Goal: Information Seeking & Learning: Learn about a topic

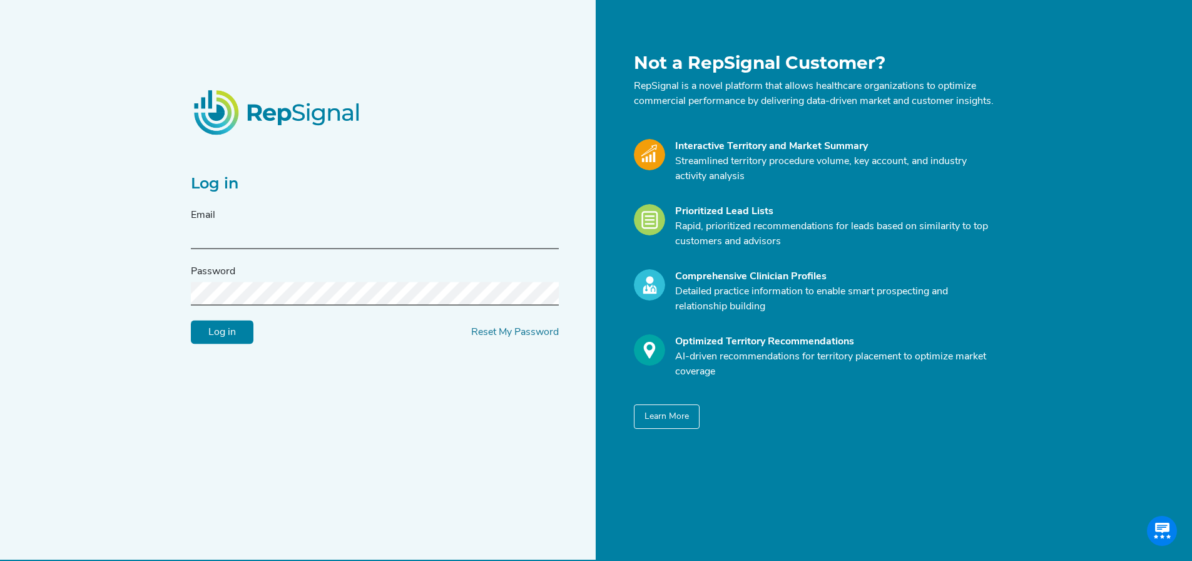
click at [366, 245] on input "text" at bounding box center [375, 237] width 368 height 23
type input "[EMAIL_ADDRESS][PERSON_NAME][DOMAIN_NAME]"
click at [191, 320] on input "Log in" at bounding box center [222, 332] width 63 height 24
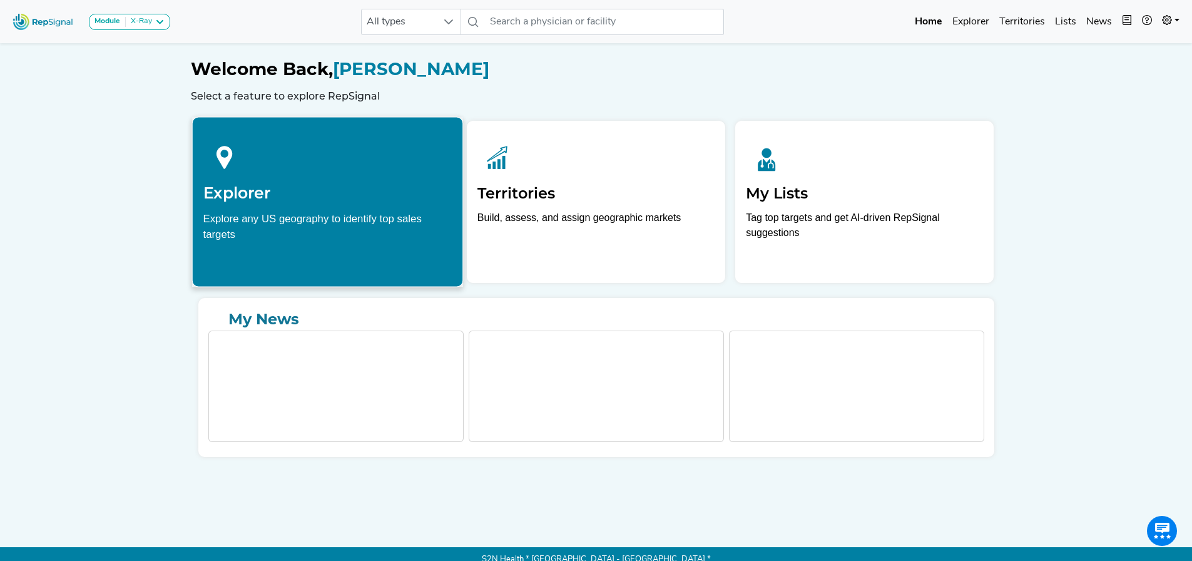
click at [357, 230] on div "Explore any US geography to identify top sales targets" at bounding box center [327, 225] width 249 height 31
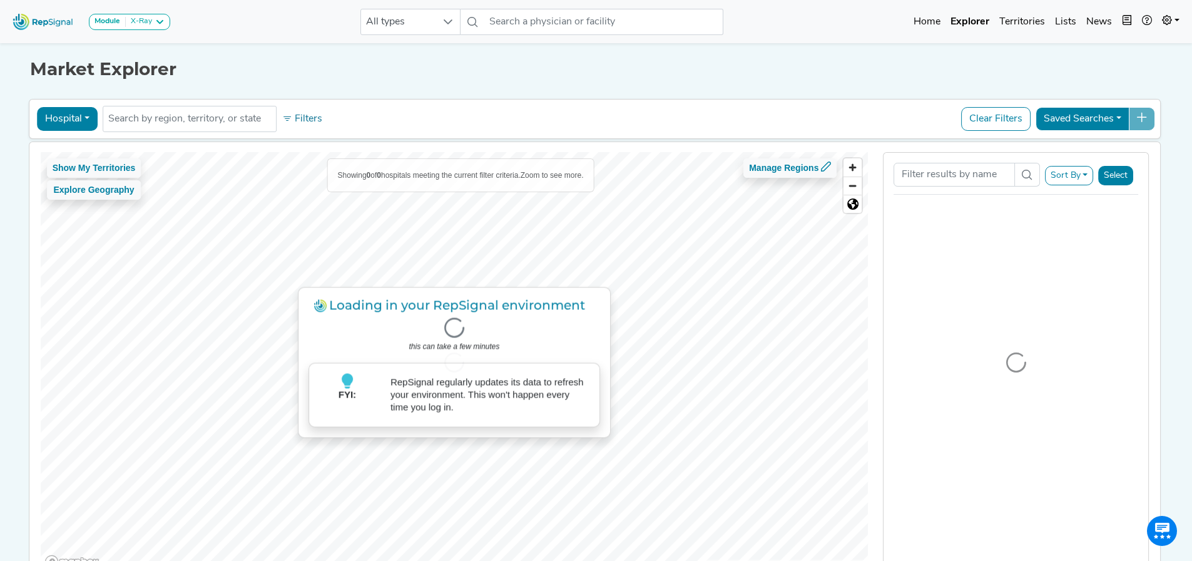
click at [448, 74] on h1 "Market Explorer" at bounding box center [596, 69] width 1133 height 21
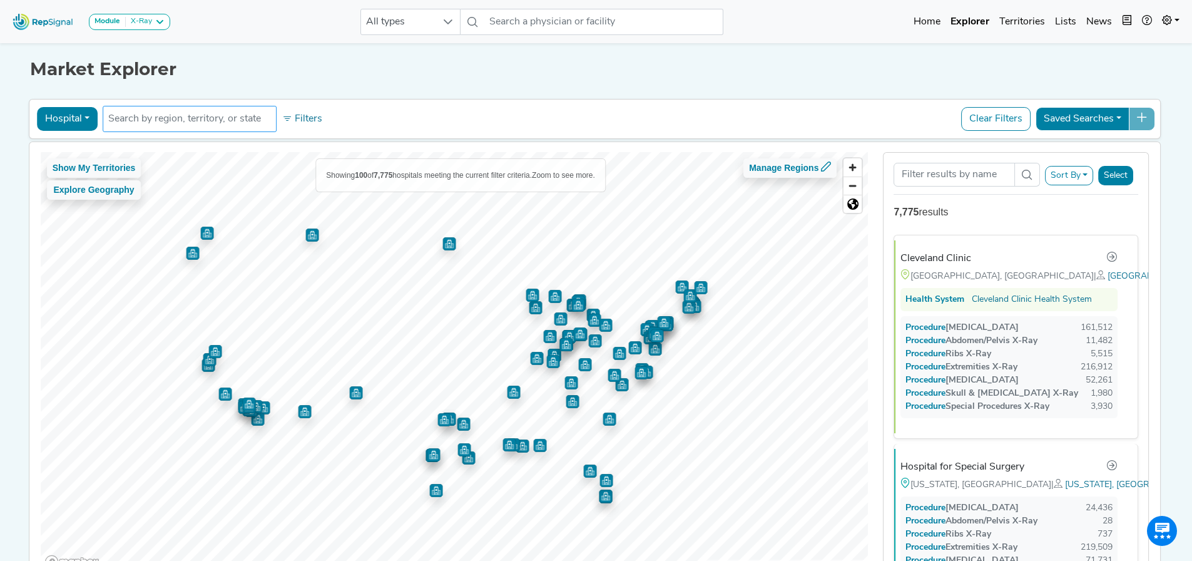
click at [187, 127] on li at bounding box center [189, 119] width 163 height 20
click at [160, 115] on input "text" at bounding box center [189, 118] width 163 height 15
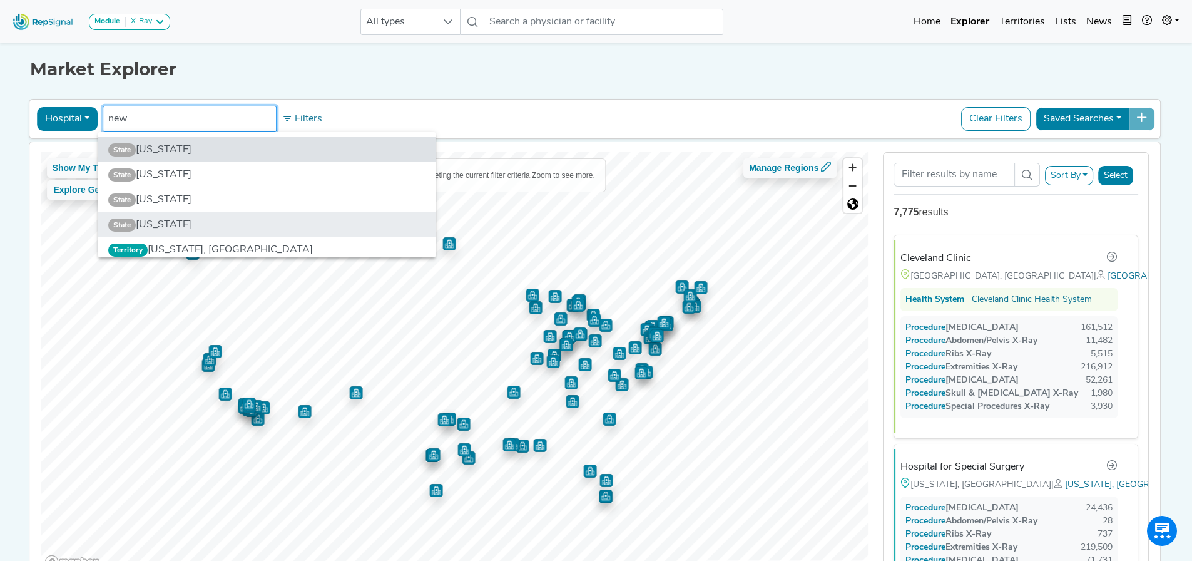
type input "new"
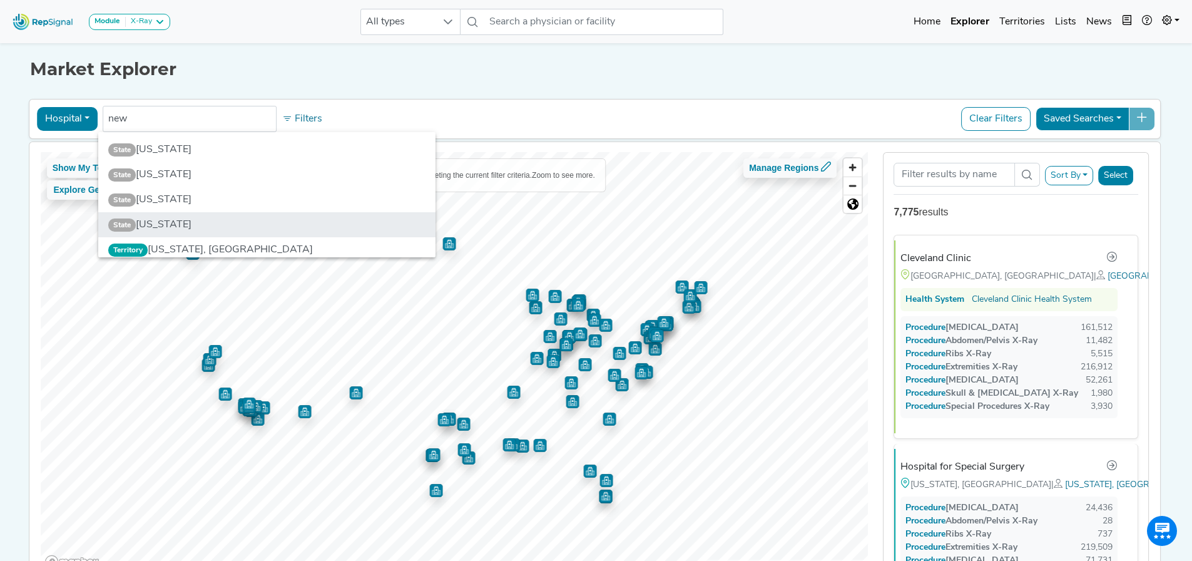
click at [154, 219] on li "State [US_STATE]" at bounding box center [266, 224] width 337 height 25
